Goal: Transaction & Acquisition: Purchase product/service

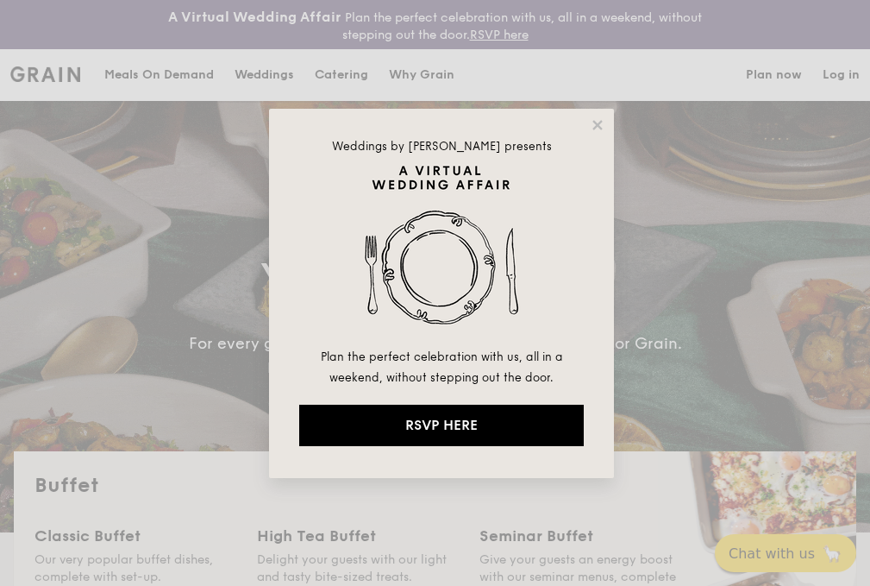
select select
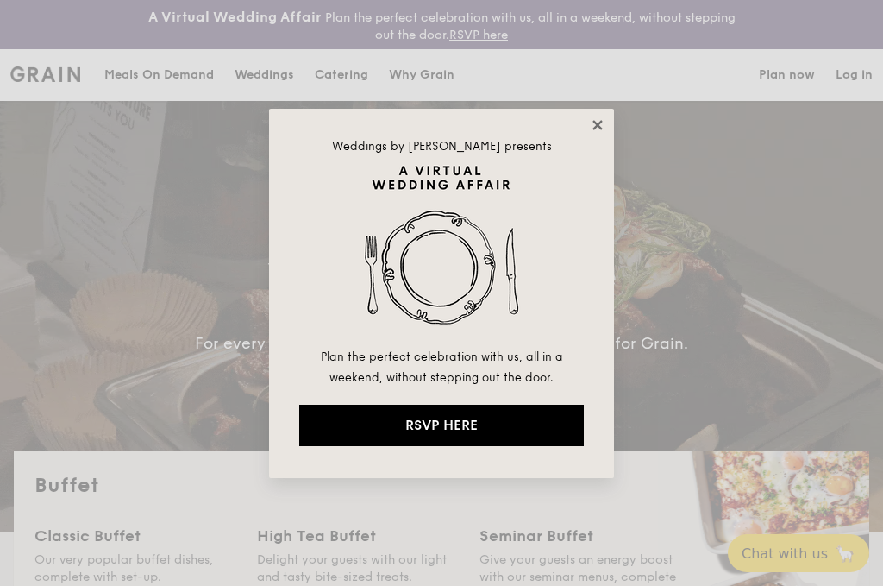
click at [603, 121] on icon at bounding box center [598, 125] width 16 height 16
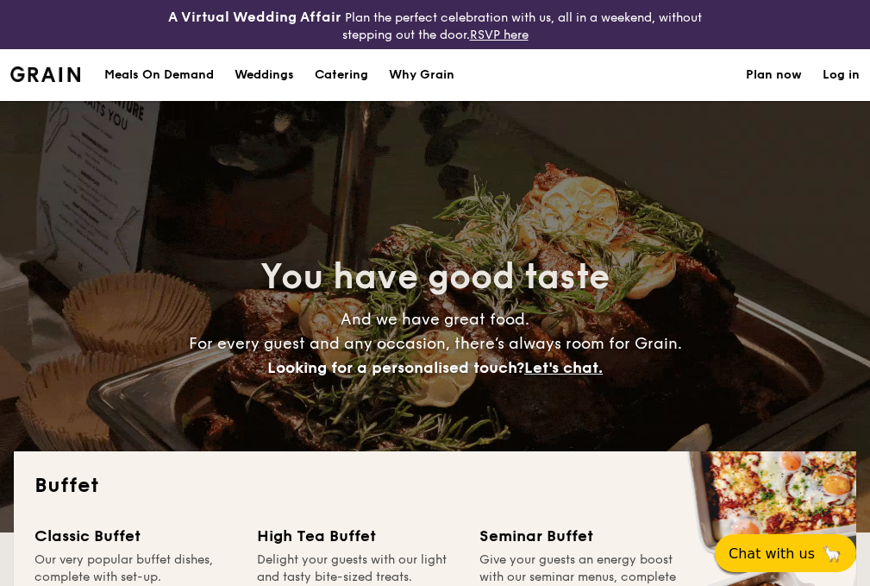
click at [168, 80] on div "Meals On Demand" at bounding box center [159, 75] width 110 height 52
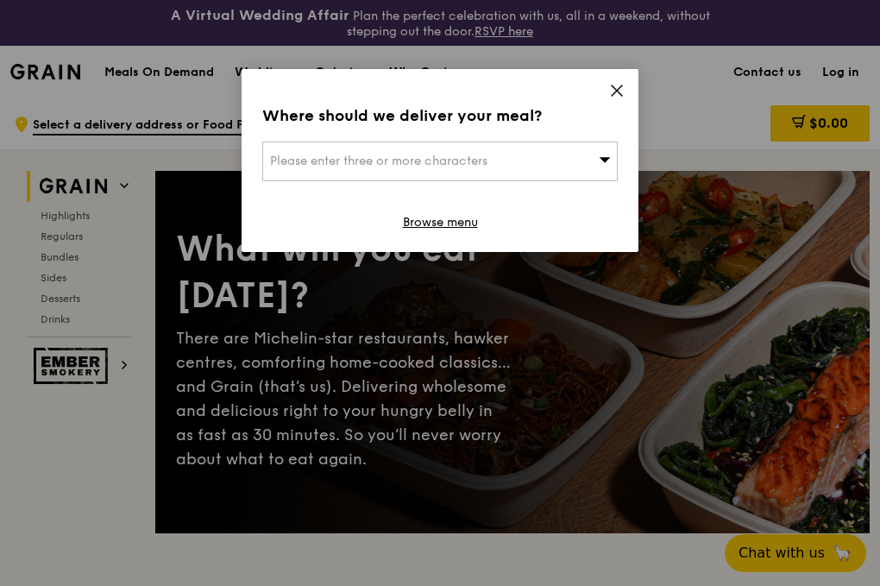
click at [615, 85] on icon at bounding box center [617, 91] width 16 height 16
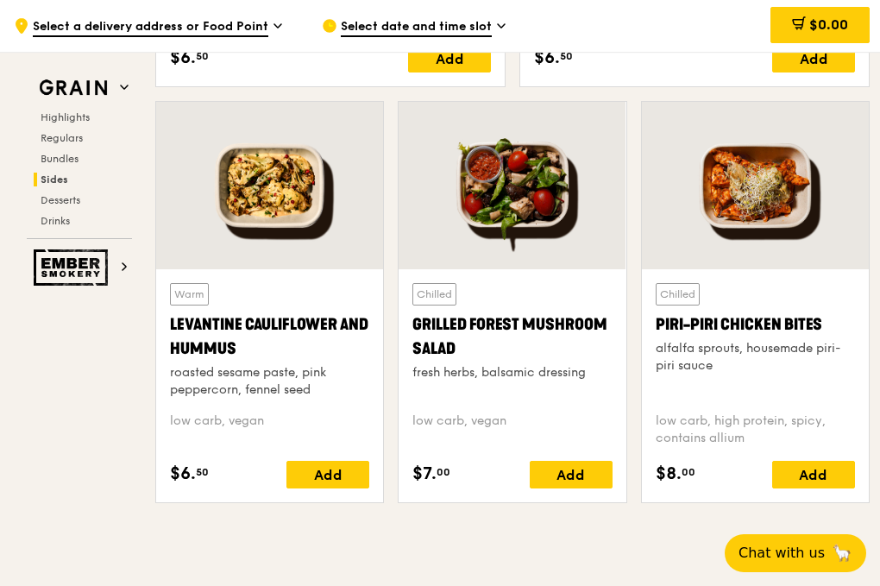
scroll to position [4240, 0]
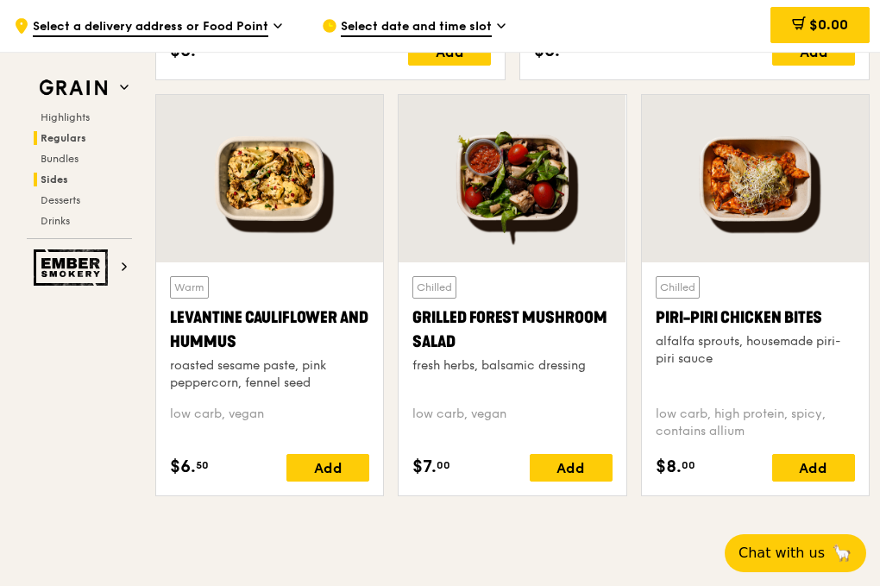
click at [41, 139] on span "Regulars" at bounding box center [64, 138] width 46 height 12
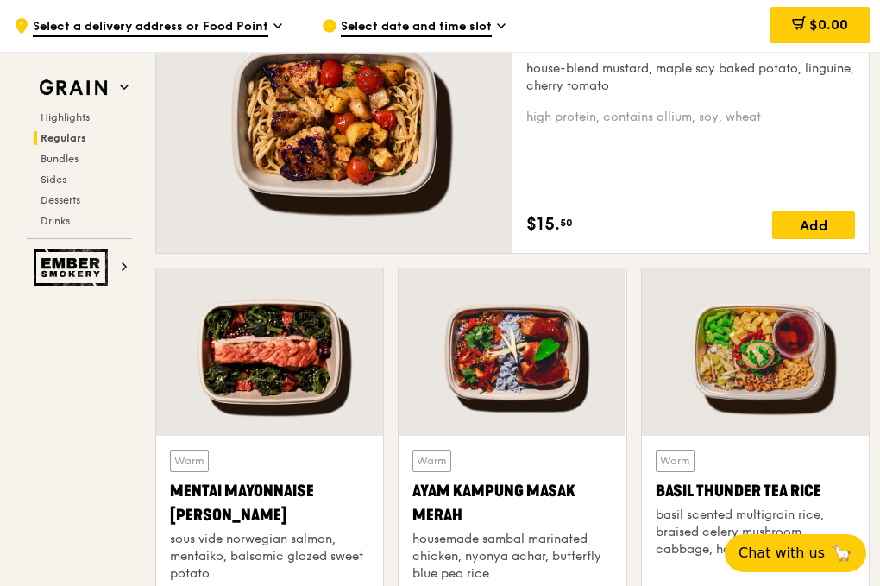
scroll to position [1155, 0]
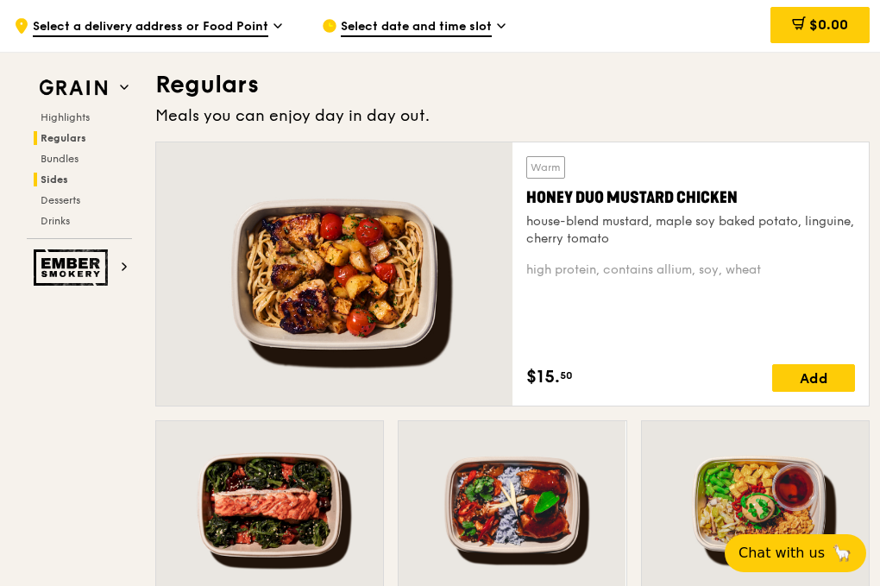
click at [48, 178] on span "Sides" at bounding box center [55, 179] width 28 height 12
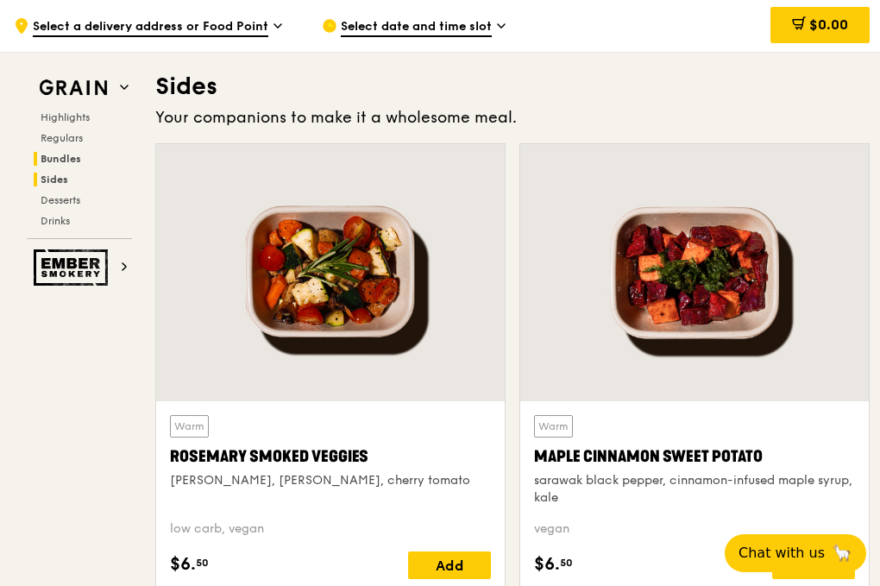
scroll to position [3728, 0]
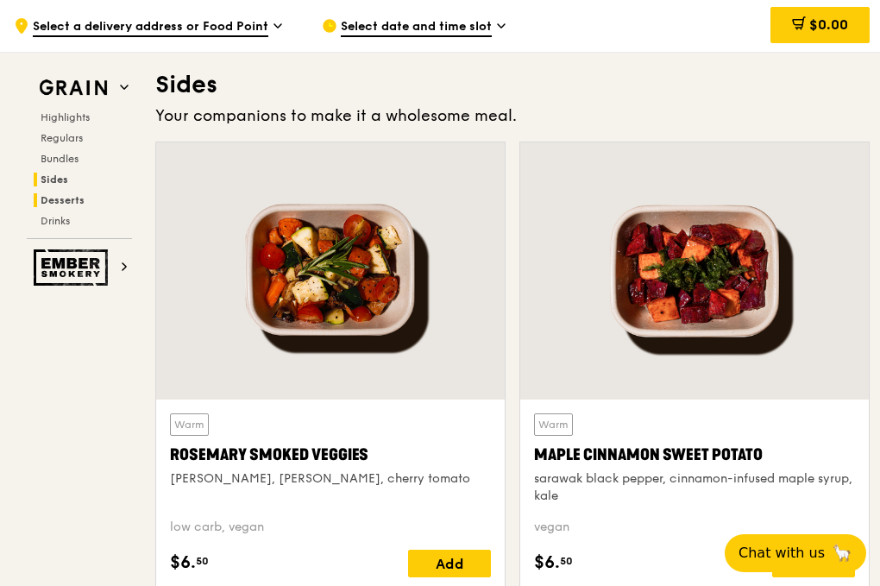
click at [49, 198] on span "Desserts" at bounding box center [63, 200] width 44 height 12
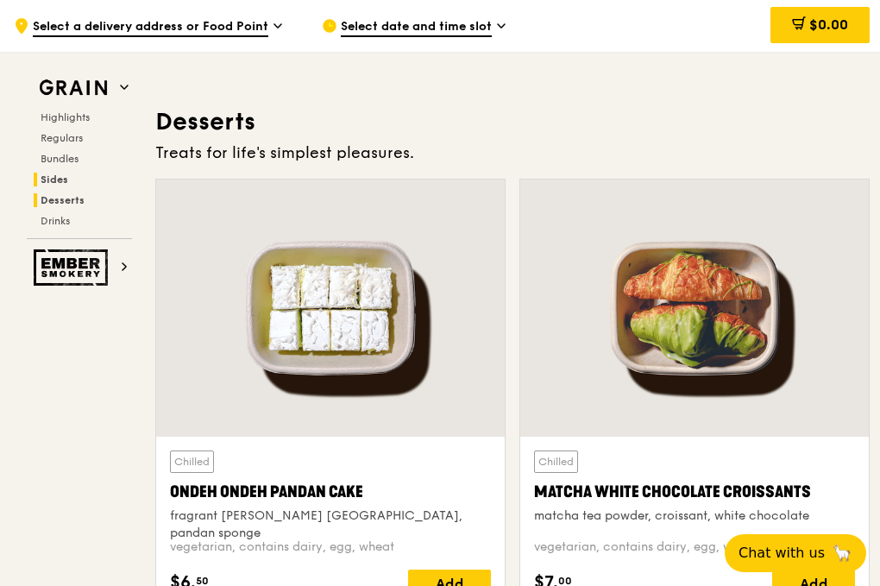
scroll to position [4750, 0]
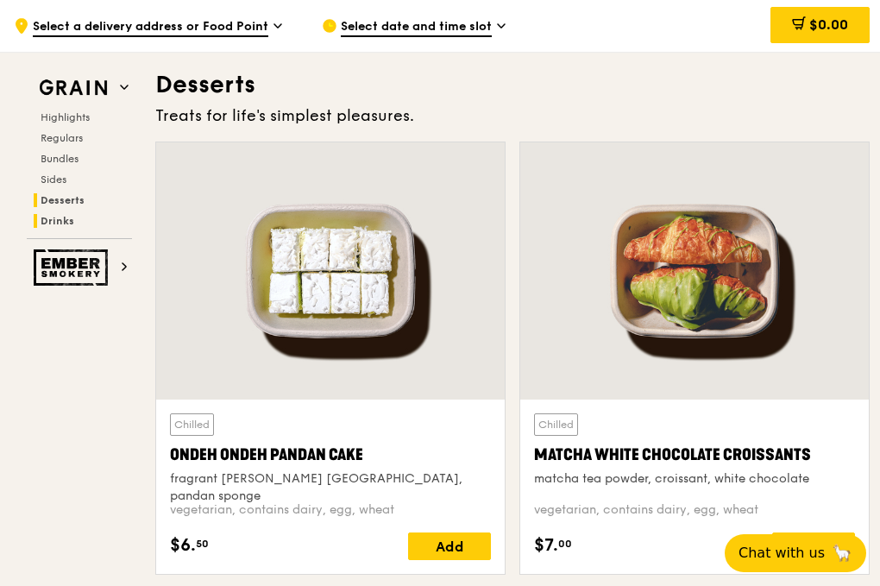
click at [53, 220] on span "Drinks" at bounding box center [58, 221] width 34 height 12
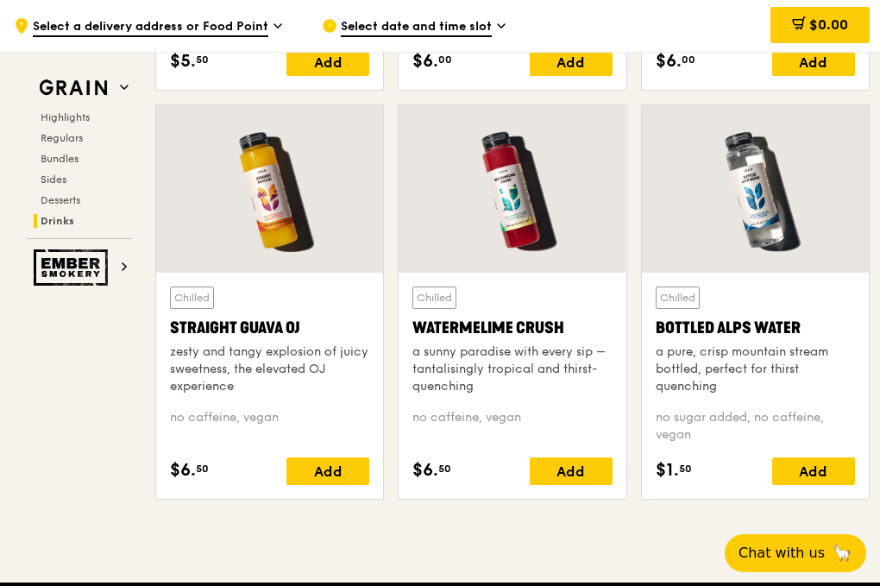
scroll to position [6616, 0]
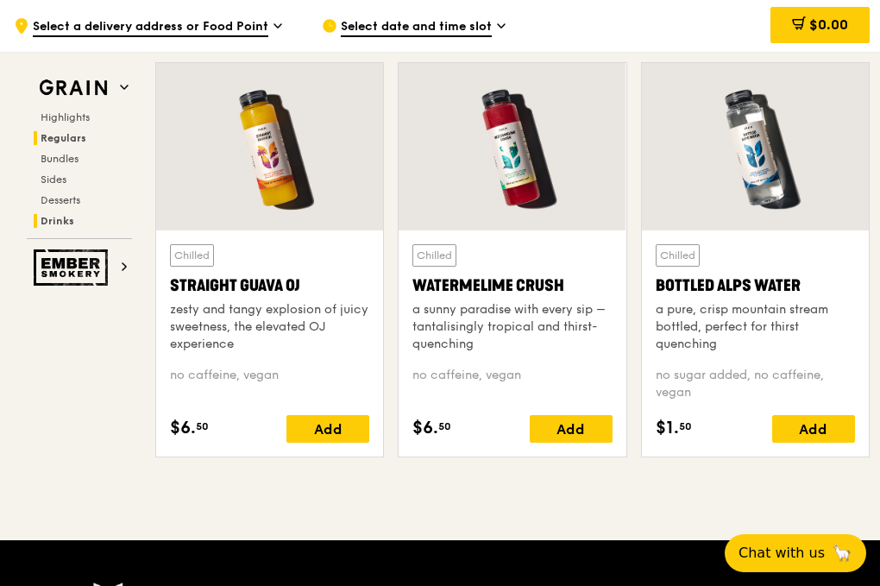
click at [71, 137] on span "Regulars" at bounding box center [64, 138] width 46 height 12
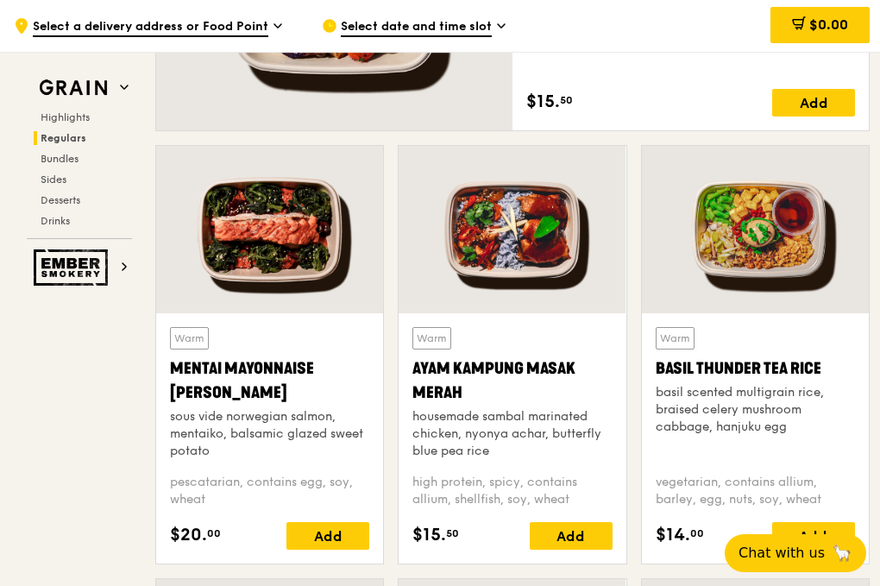
scroll to position [1586, 0]
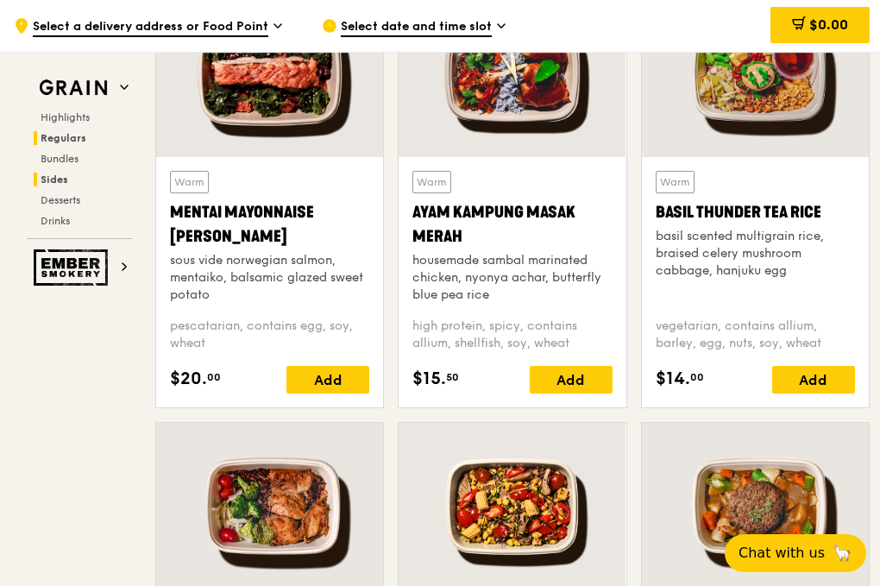
click at [48, 179] on span "Sides" at bounding box center [55, 179] width 28 height 12
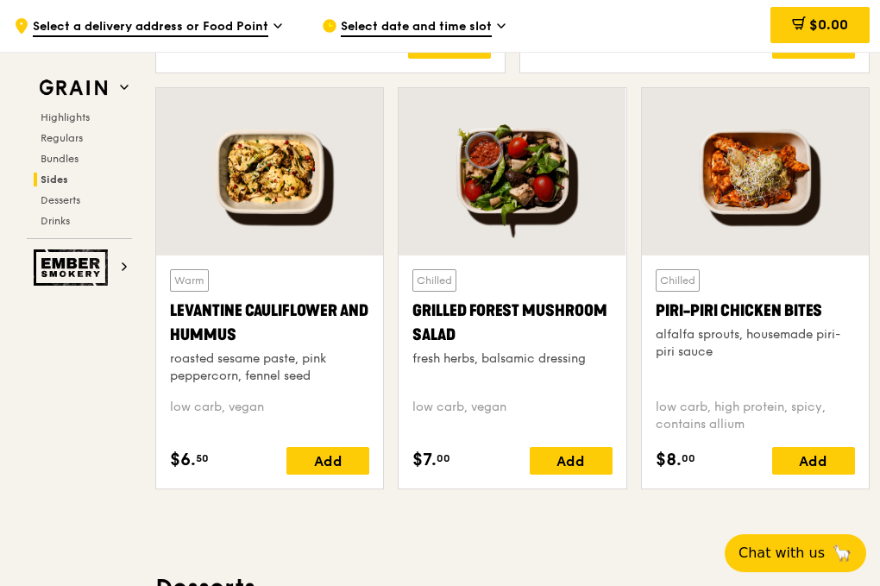
scroll to position [4246, 0]
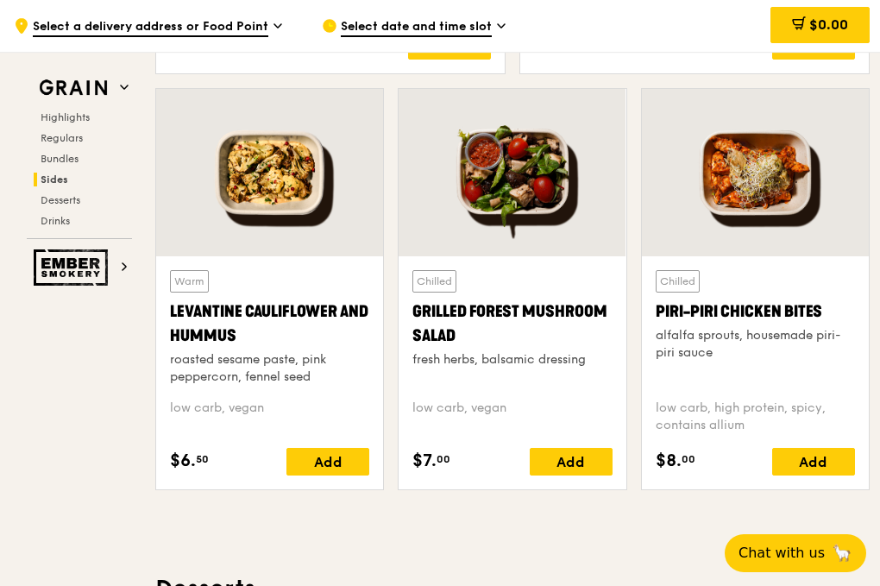
click at [775, 193] on div at bounding box center [755, 172] width 227 height 167
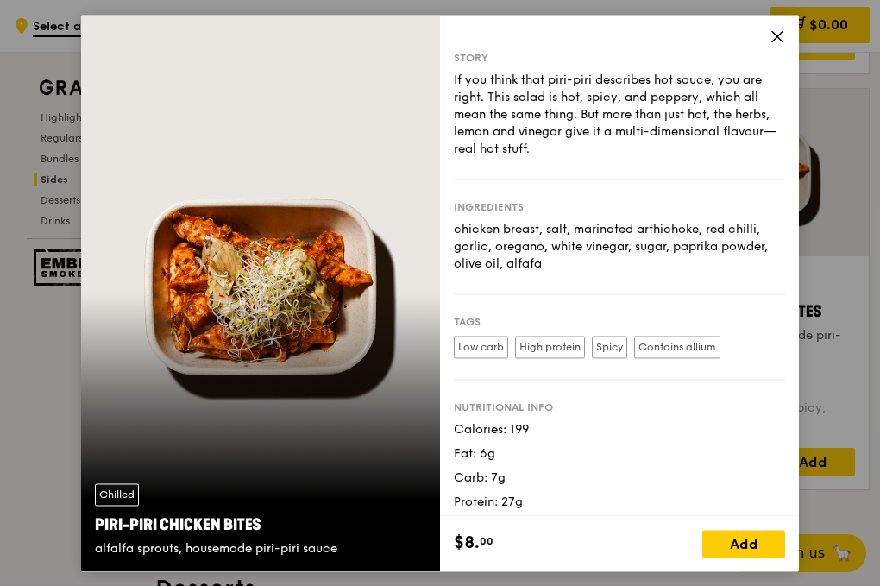
click at [300, 311] on div "Chilled Piri-piri Chicken Bites alfalfa sprouts, housemade piri-piri sauce" at bounding box center [260, 293] width 359 height 556
click at [117, 497] on div "Chilled" at bounding box center [117, 494] width 44 height 22
click at [771, 36] on icon at bounding box center [777, 36] width 16 height 16
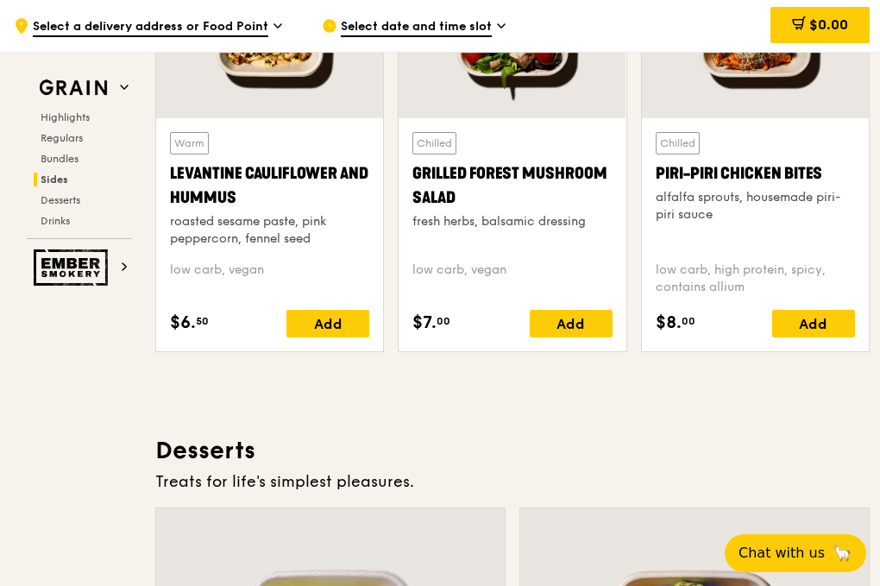
scroll to position [4332, 0]
